Goal: Task Accomplishment & Management: Use online tool/utility

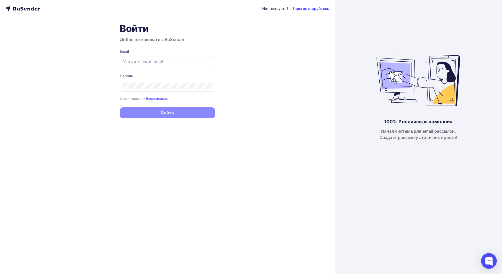
type input "[EMAIL_ADDRESS][DOMAIN_NAME]"
drag, startPoint x: 329, startPoint y: 0, endPoint x: 161, endPoint y: 115, distance: 203.9
click at [161, 115] on button "Войти" at bounding box center [167, 112] width 95 height 11
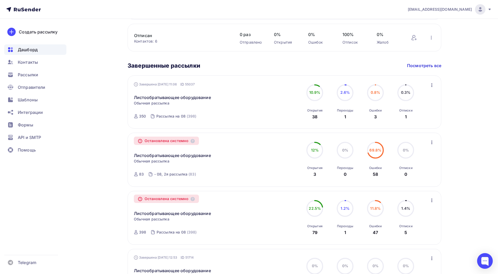
scroll to position [287, 0]
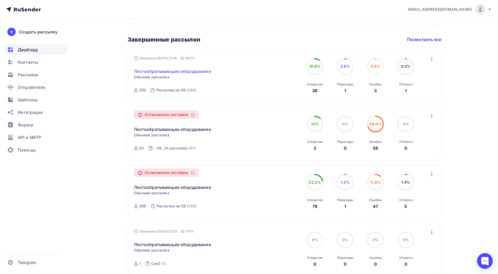
click at [140, 70] on link "Листообратывающее оборудование" at bounding box center [172, 71] width 77 height 6
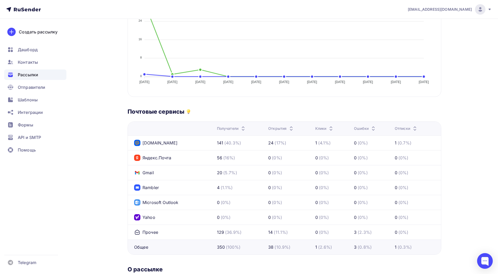
scroll to position [227, 0]
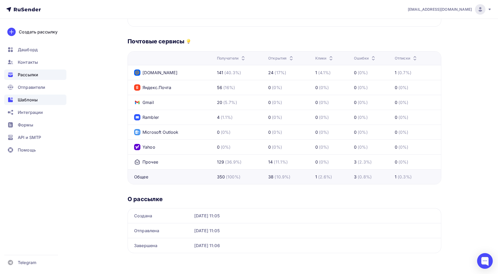
click at [33, 100] on span "Шаблоны" at bounding box center [28, 100] width 20 height 6
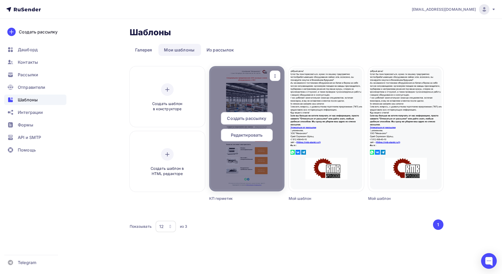
click at [233, 137] on span "Редактировать" at bounding box center [247, 135] width 32 height 6
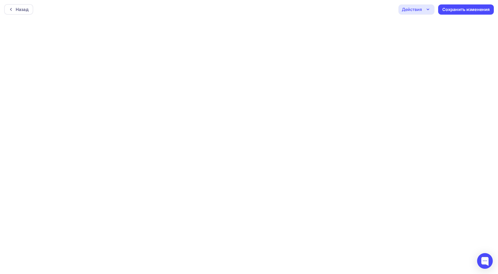
click at [414, 6] on div "Действия" at bounding box center [412, 9] width 20 height 6
click at [428, 9] on icon "button" at bounding box center [428, 9] width 6 height 6
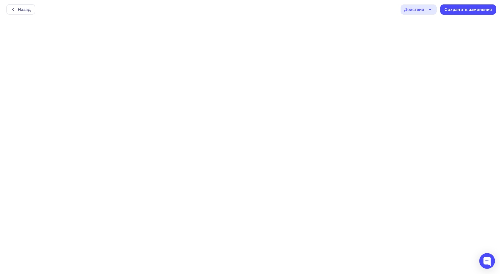
scroll to position [1, 0]
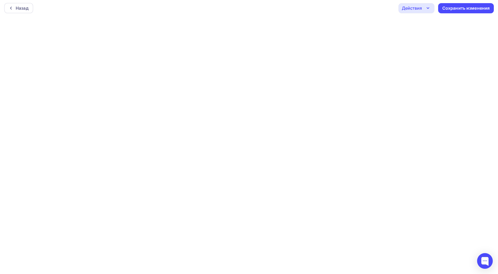
click at [422, 7] on div "Действия" at bounding box center [416, 8] width 36 height 10
click at [425, 28] on link "Отправить тестовое письмо" at bounding box center [439, 23] width 76 height 10
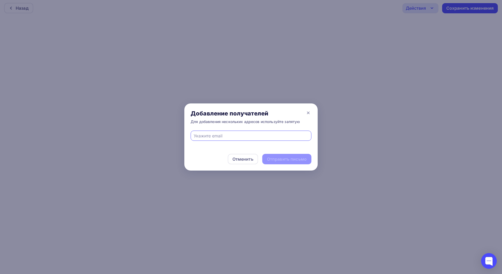
click at [202, 138] on input "text" at bounding box center [251, 136] width 115 height 6
type input "[EMAIL_ADDRESS][DOMAIN_NAME]"
click at [286, 158] on div "Отправить письмо" at bounding box center [287, 159] width 40 height 6
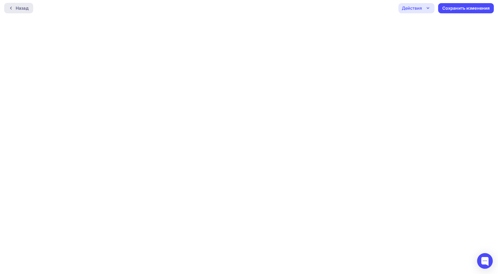
click at [26, 9] on div "Назад" at bounding box center [22, 8] width 13 height 6
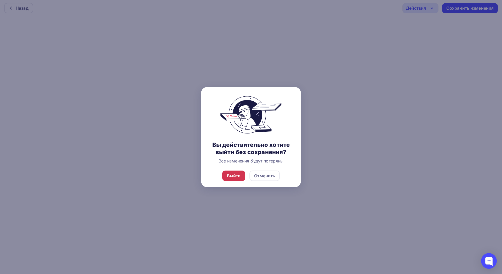
click at [235, 173] on div "Выйти" at bounding box center [234, 176] width 14 height 6
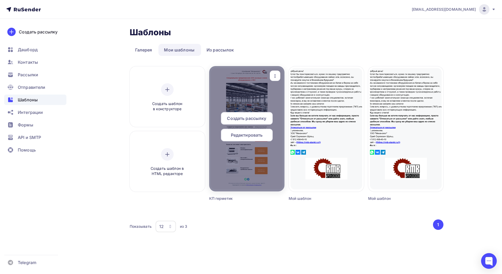
click at [253, 135] on span "Редактировать" at bounding box center [247, 135] width 32 height 6
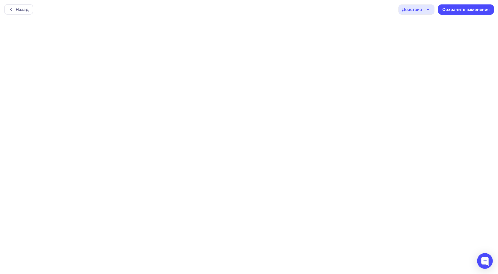
scroll to position [1, 0]
click at [425, 8] on icon "button" at bounding box center [428, 8] width 6 height 6
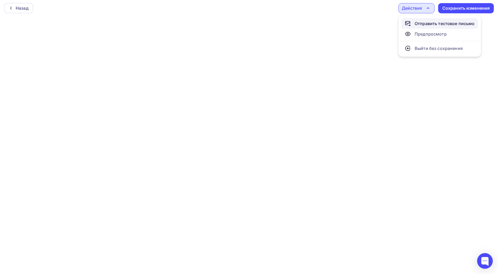
click at [445, 22] on div "Отправить тестовое письмо" at bounding box center [444, 23] width 60 height 6
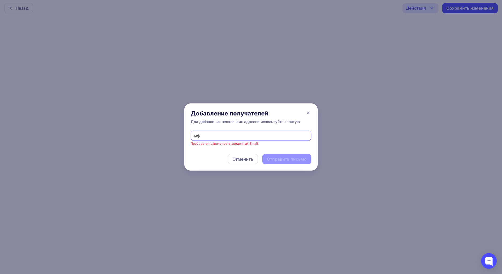
type input "ы"
type input "[EMAIL_ADDRESS][DOMAIN_NAME]"
click at [285, 161] on div "Отправить письмо" at bounding box center [287, 159] width 40 height 6
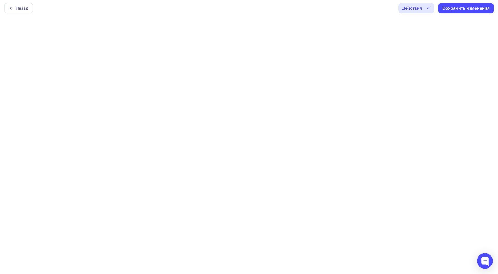
click at [427, 4] on div "Действия" at bounding box center [416, 8] width 36 height 10
click at [431, 26] on div "Отправить тестовое письмо" at bounding box center [444, 23] width 60 height 6
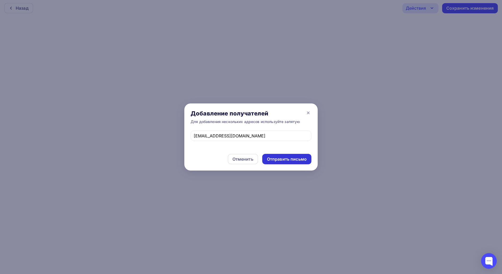
click at [289, 161] on div "Отправить письмо" at bounding box center [287, 159] width 40 height 6
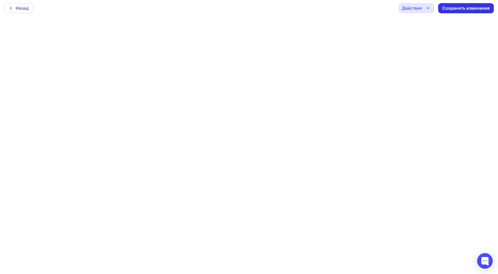
click at [478, 6] on div "Сохранить изменения" at bounding box center [466, 8] width 48 height 6
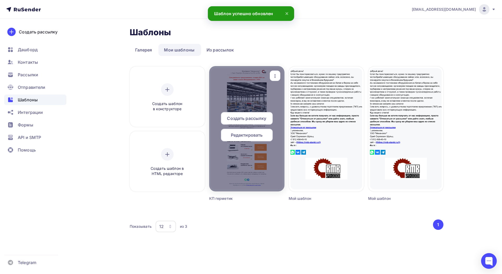
click at [247, 97] on div at bounding box center [246, 128] width 75 height 125
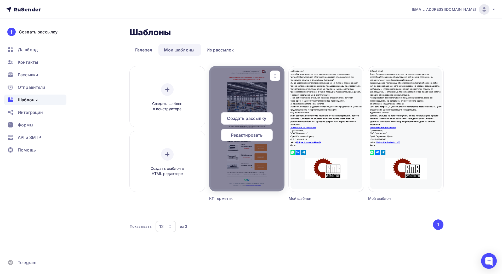
click at [248, 137] on span "Редактировать" at bounding box center [247, 135] width 32 height 6
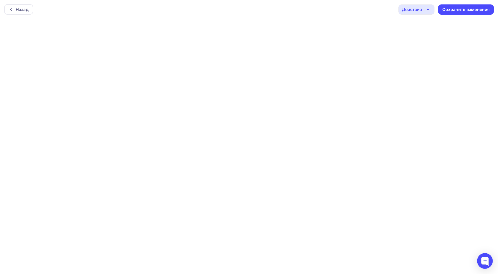
click at [428, 10] on icon "button" at bounding box center [428, 9] width 2 height 1
click at [424, 25] on div "Отправить тестовое письмо" at bounding box center [444, 25] width 60 height 6
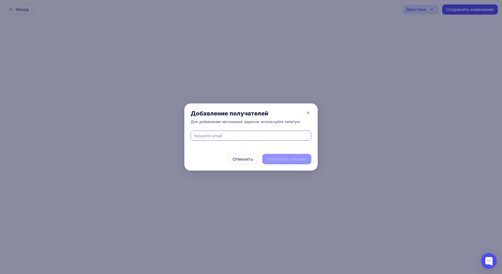
click at [253, 134] on input "text" at bounding box center [251, 136] width 115 height 6
type input "[EMAIL_ADDRESS][DOMAIN_NAME]"
click at [276, 159] on div "Отправить письмо" at bounding box center [287, 159] width 40 height 6
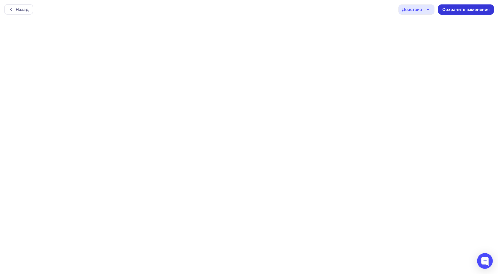
click at [457, 12] on div "Сохранить изменения" at bounding box center [466, 10] width 48 height 6
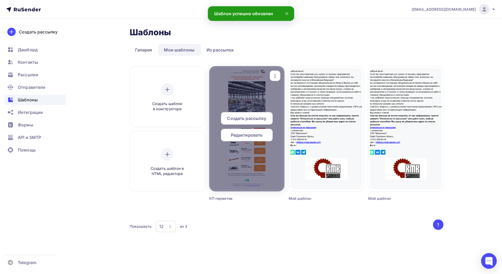
click at [244, 132] on span "Редактировать" at bounding box center [247, 135] width 32 height 6
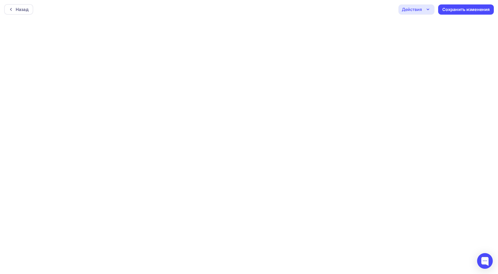
click at [427, 11] on icon "button" at bounding box center [428, 9] width 6 height 6
click at [445, 25] on div "Отправить тестовое письмо" at bounding box center [444, 25] width 60 height 6
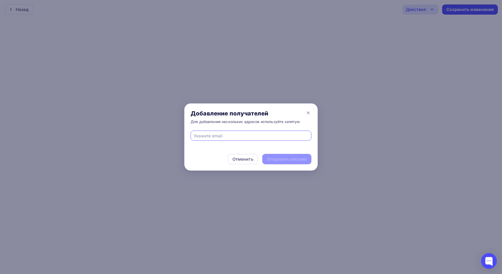
click at [224, 131] on div at bounding box center [250, 136] width 121 height 10
click at [222, 133] on input "text" at bounding box center [251, 136] width 115 height 6
type input "[EMAIL_ADDRESS][DOMAIN_NAME]"
click at [280, 160] on div "Отправить письмо" at bounding box center [287, 159] width 40 height 6
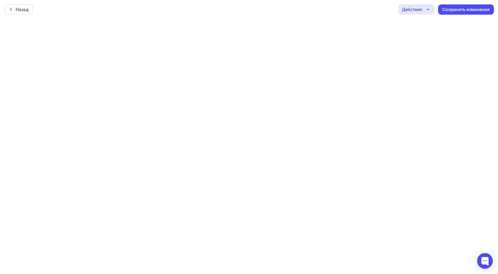
scroll to position [1, 0]
click at [480, 7] on div "Сохранить изменения" at bounding box center [466, 8] width 48 height 6
